Goal: Task Accomplishment & Management: Manage account settings

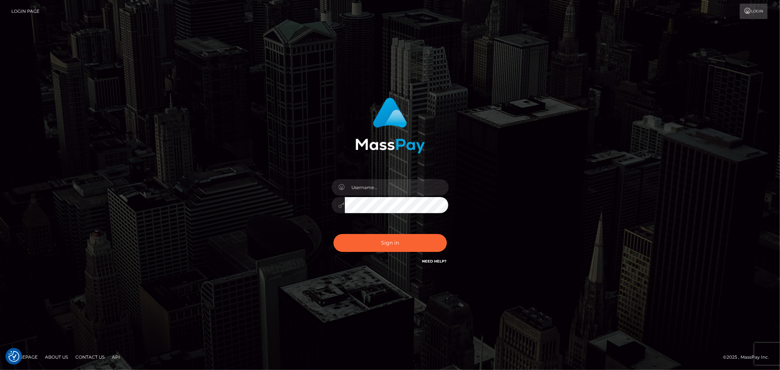
drag, startPoint x: 401, startPoint y: 195, endPoint x: 401, endPoint y: 189, distance: 5.9
click at [401, 194] on div at bounding box center [390, 202] width 128 height 56
click at [401, 189] on input "text" at bounding box center [397, 187] width 104 height 16
type input "ashbil"
click at [384, 245] on button "Sign in" at bounding box center [389, 243] width 113 height 18
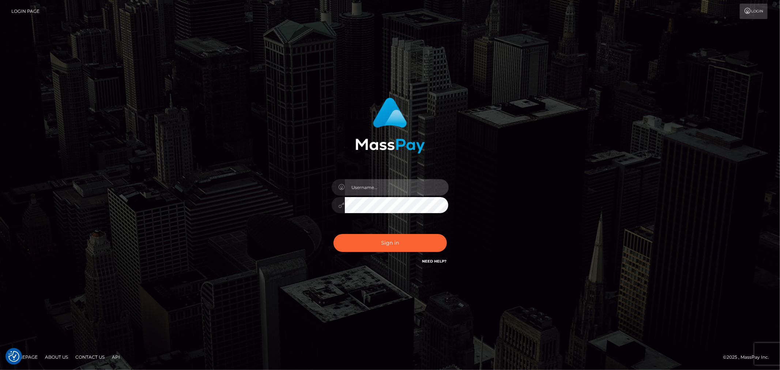
click at [367, 188] on input "text" at bounding box center [397, 187] width 104 height 16
type input "ashbil"
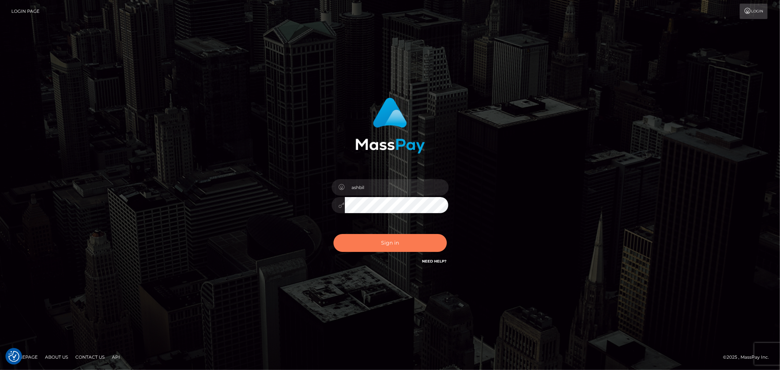
click at [381, 249] on button "Sign in" at bounding box center [389, 243] width 113 height 18
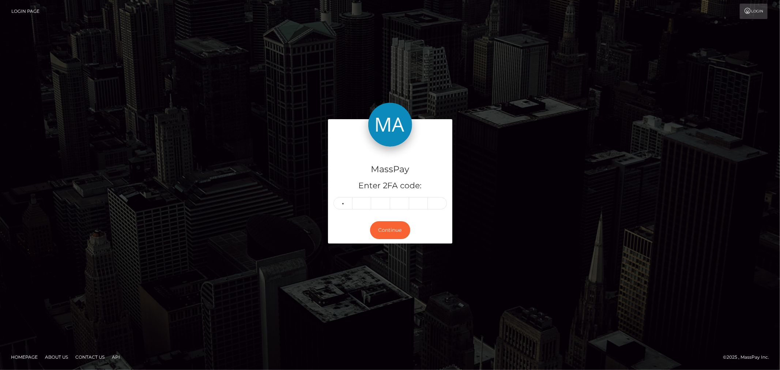
type input "7"
type input "1"
type input "7"
type input "6"
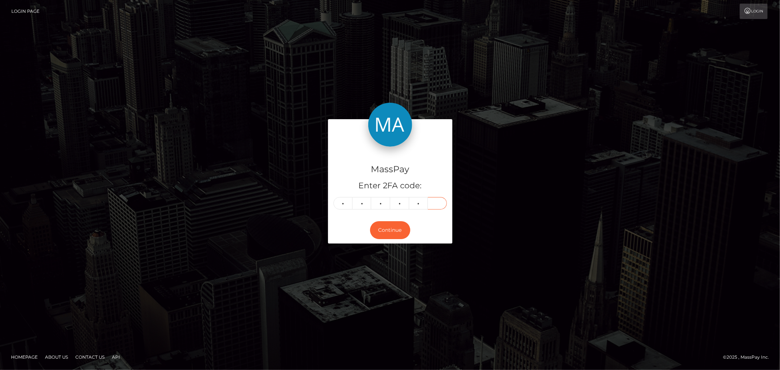
type input "6"
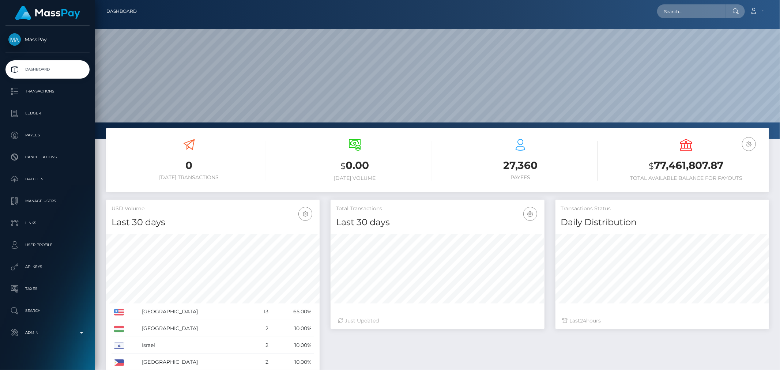
scroll to position [129, 213]
